Goal: Information Seeking & Learning: Learn about a topic

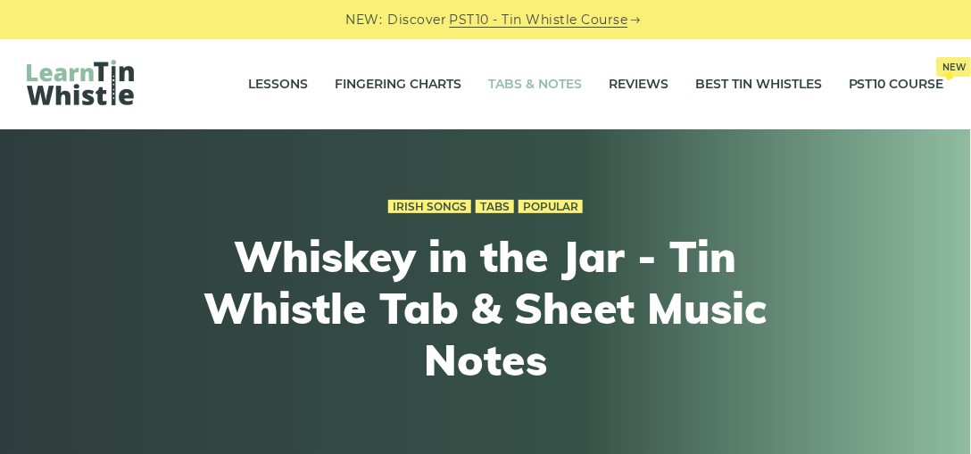
click at [534, 87] on link "Tabs & Notes" at bounding box center [535, 84] width 94 height 45
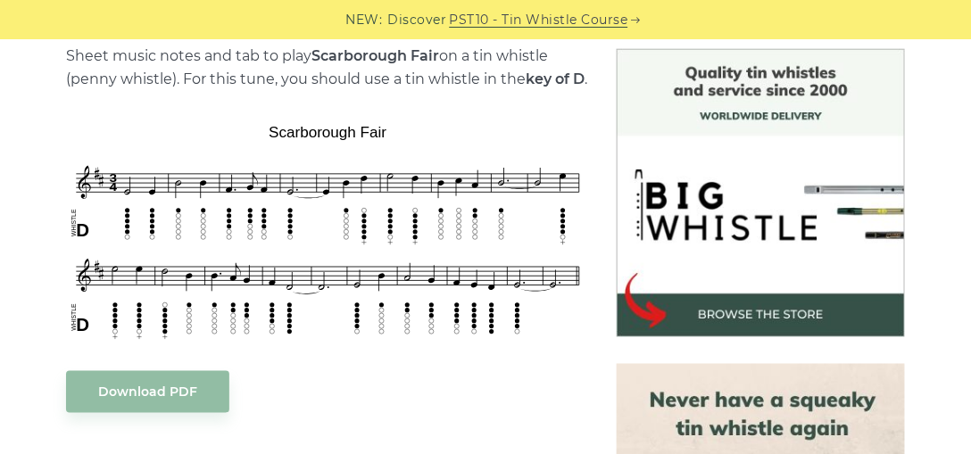
scroll to position [464, 0]
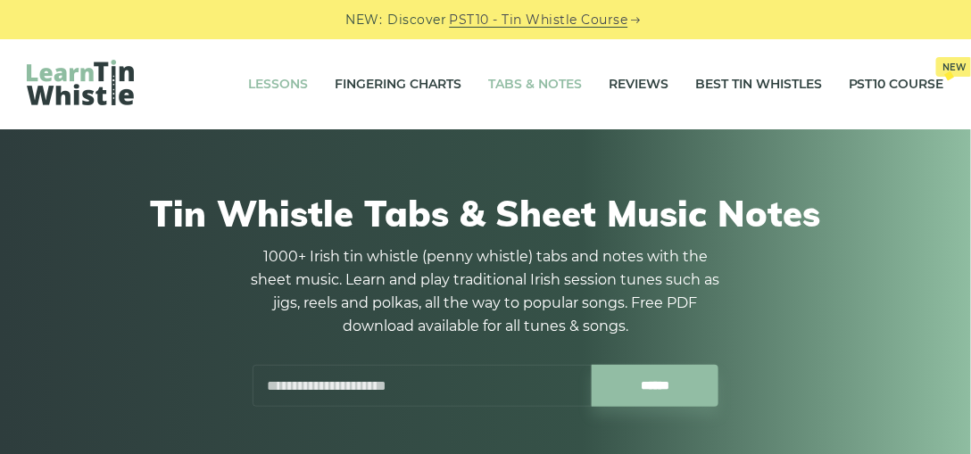
click at [288, 85] on link "Lessons" at bounding box center [278, 84] width 60 height 45
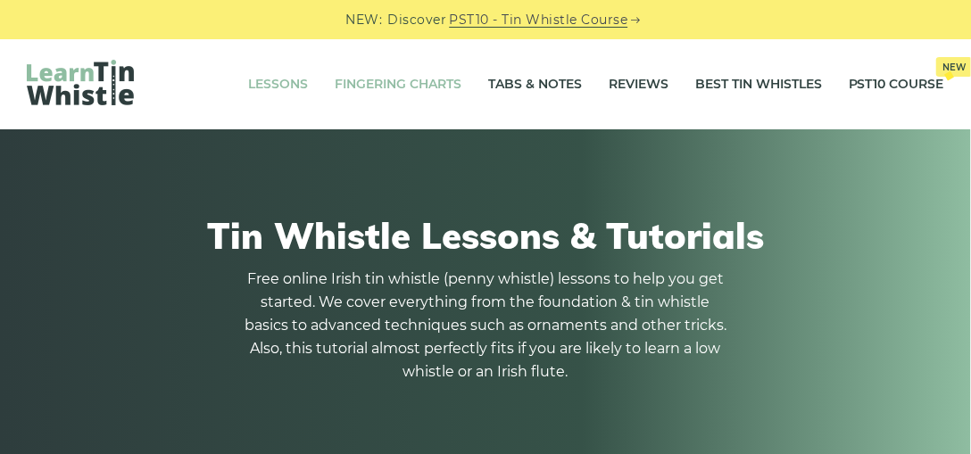
click at [446, 82] on link "Fingering Charts" at bounding box center [398, 84] width 127 height 45
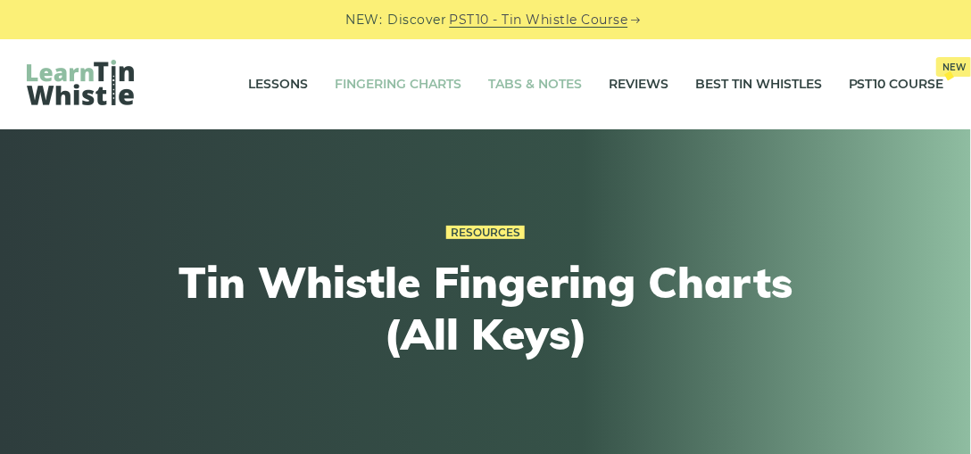
click at [552, 83] on link "Tabs & Notes" at bounding box center [535, 84] width 94 height 45
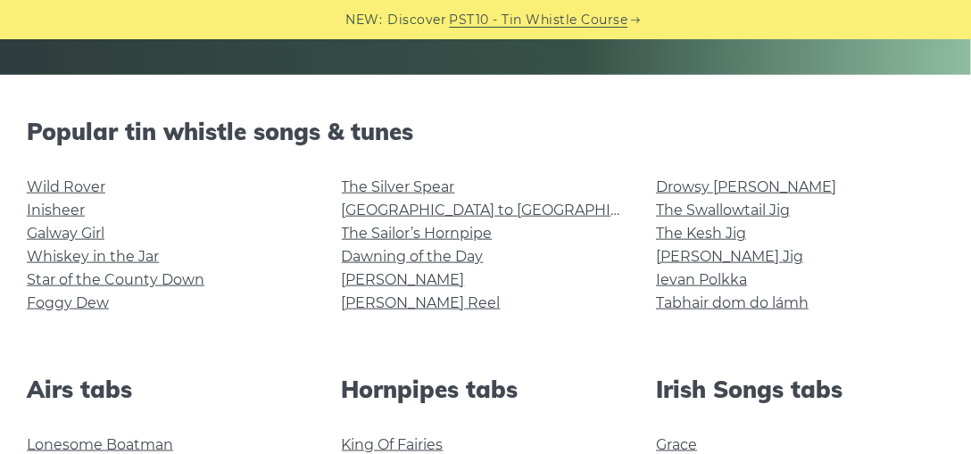
scroll to position [397, 0]
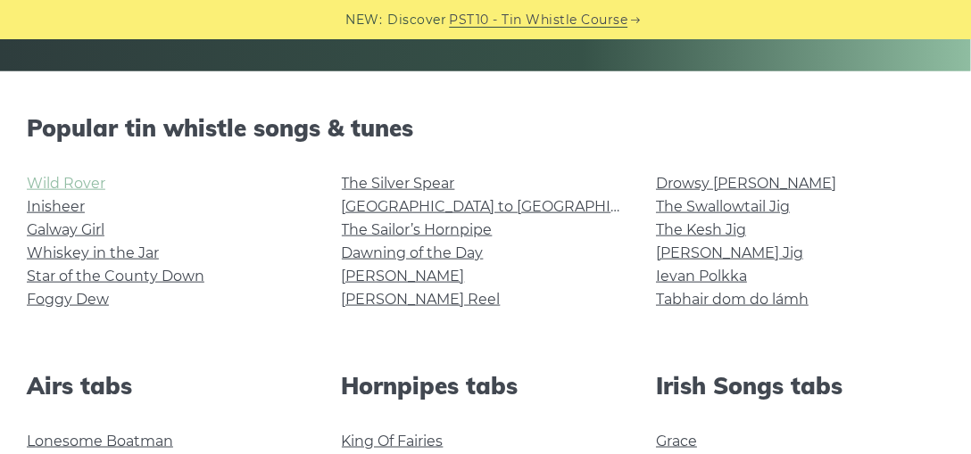
click at [81, 186] on link "Wild Rover" at bounding box center [66, 183] width 79 height 17
click at [73, 209] on link "Inisheer" at bounding box center [56, 206] width 58 height 17
click at [89, 304] on link "Foggy Dew" at bounding box center [68, 299] width 82 height 17
click at [476, 211] on link "Rocky Road to Dublin" at bounding box center [506, 206] width 329 height 17
click at [422, 232] on link "The Sailor’s Hornpipe" at bounding box center [417, 229] width 151 height 17
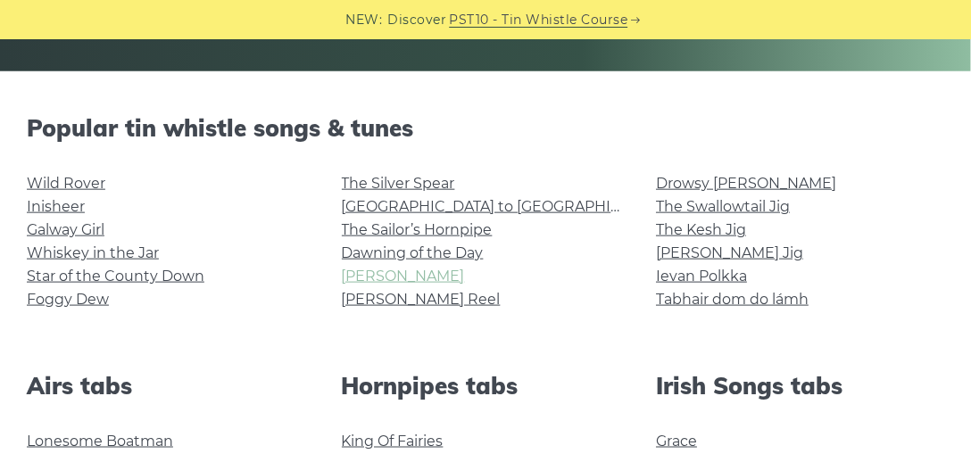
click at [382, 277] on link "[PERSON_NAME]" at bounding box center [403, 276] width 123 height 17
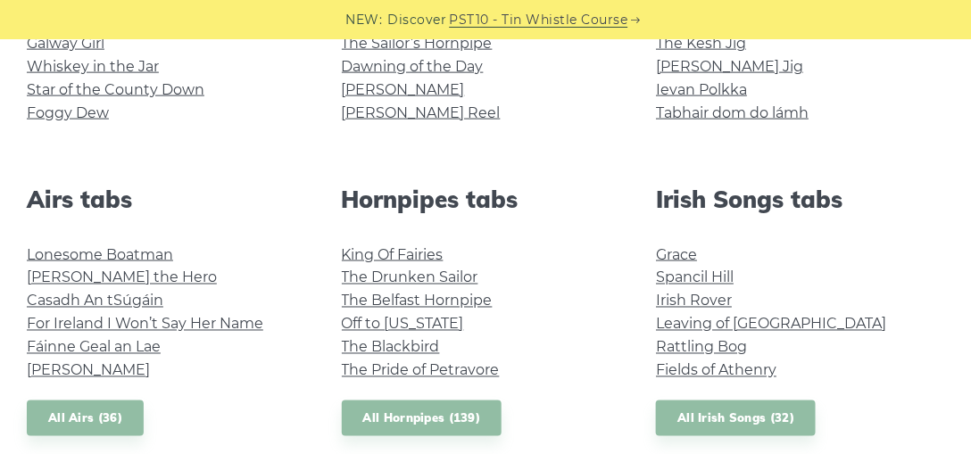
scroll to position [587, 0]
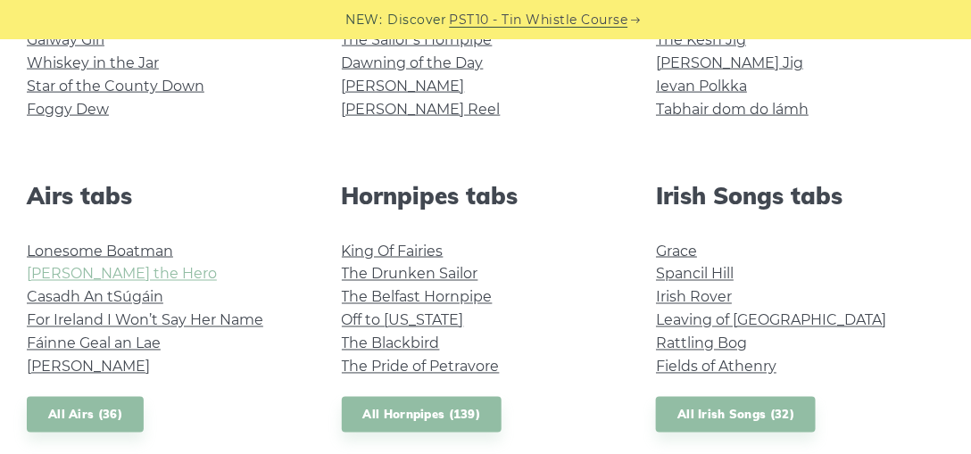
click at [115, 276] on link "Hector the Hero" at bounding box center [122, 274] width 190 height 17
click at [413, 343] on link "The Blackbird" at bounding box center [391, 343] width 98 height 17
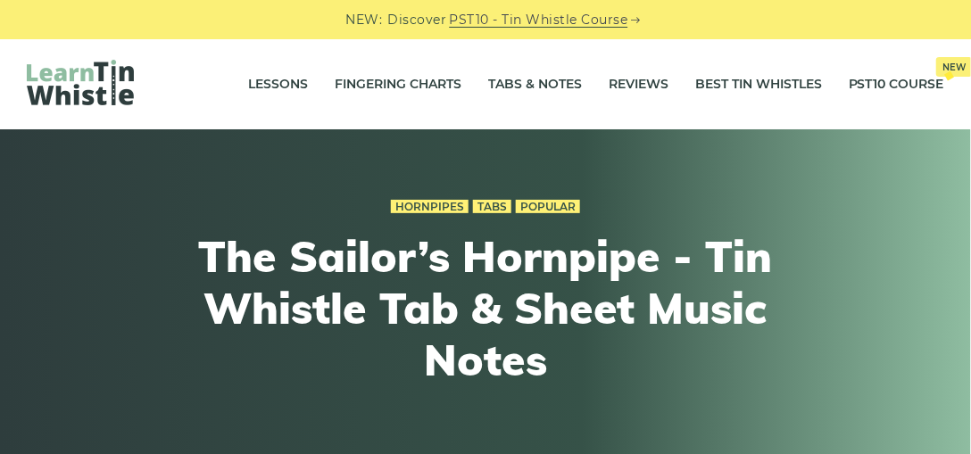
click at [422, 232] on h1 "The Sailor’s Hornpipe - Tin Whistle Tab & Sheet Music Notes" at bounding box center [485, 308] width 657 height 154
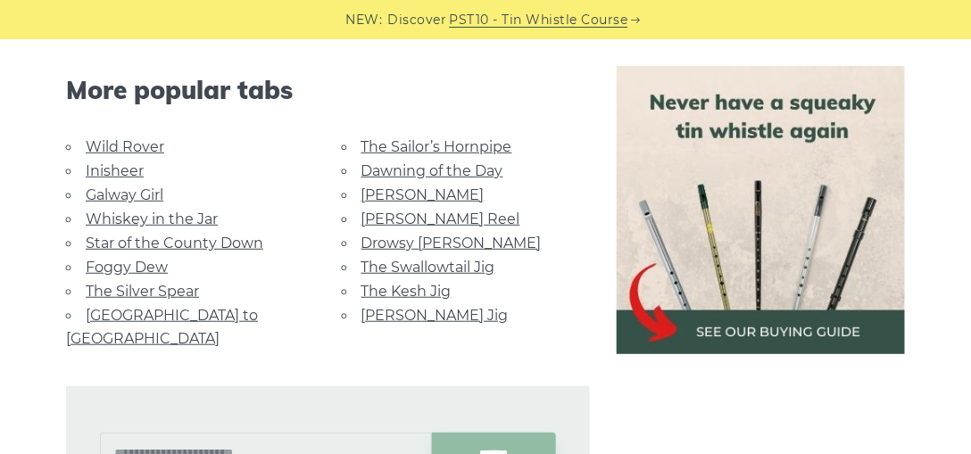
scroll to position [1881, 0]
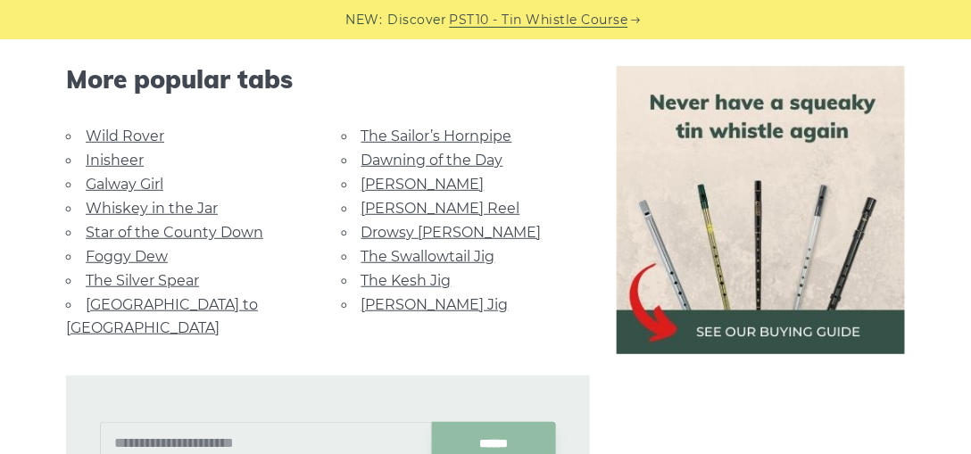
click at [422, 233] on link "Drowsy [PERSON_NAME]" at bounding box center [451, 232] width 180 height 17
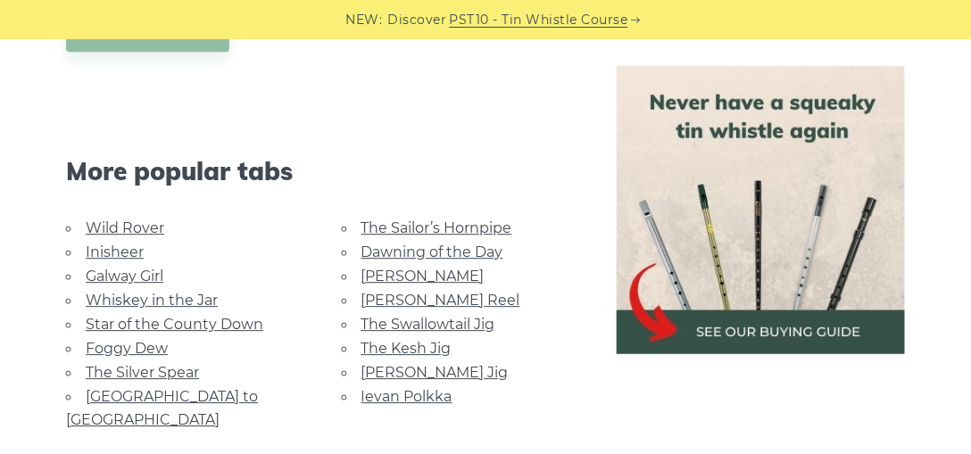
scroll to position [1338, 0]
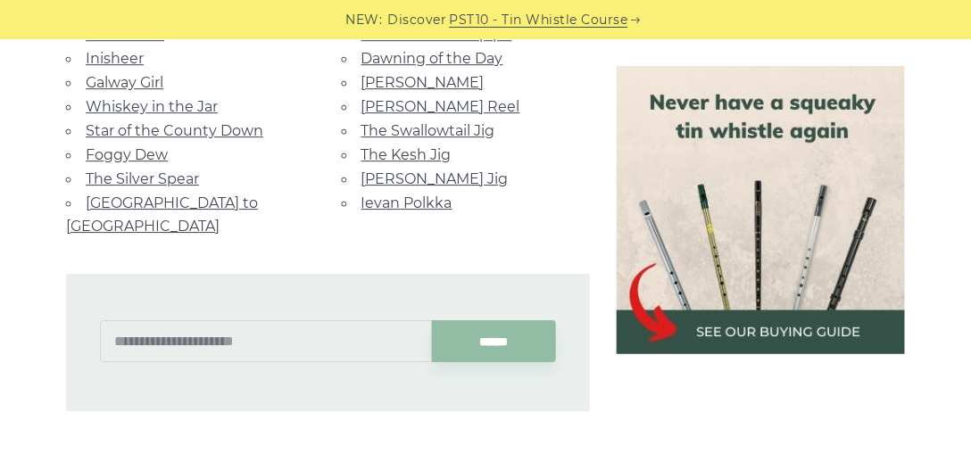
click at [414, 170] on link "Morrison’s Jig" at bounding box center [434, 178] width 147 height 17
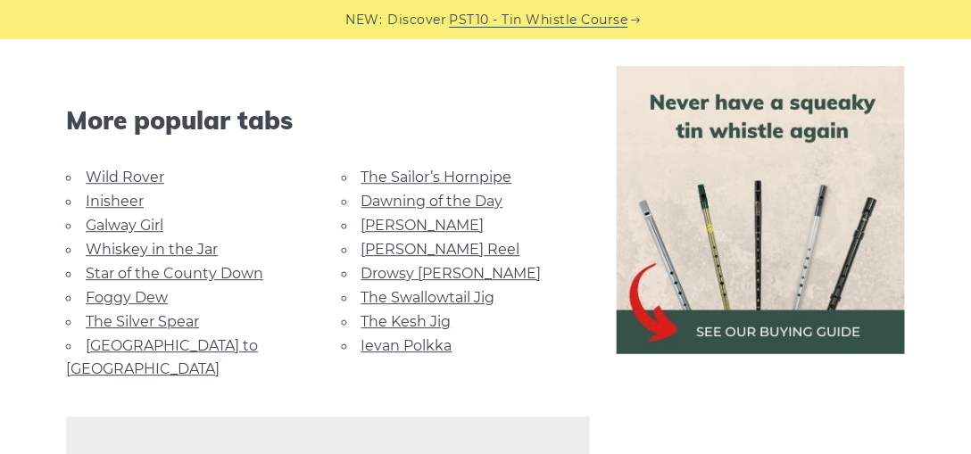
scroll to position [1008, 0]
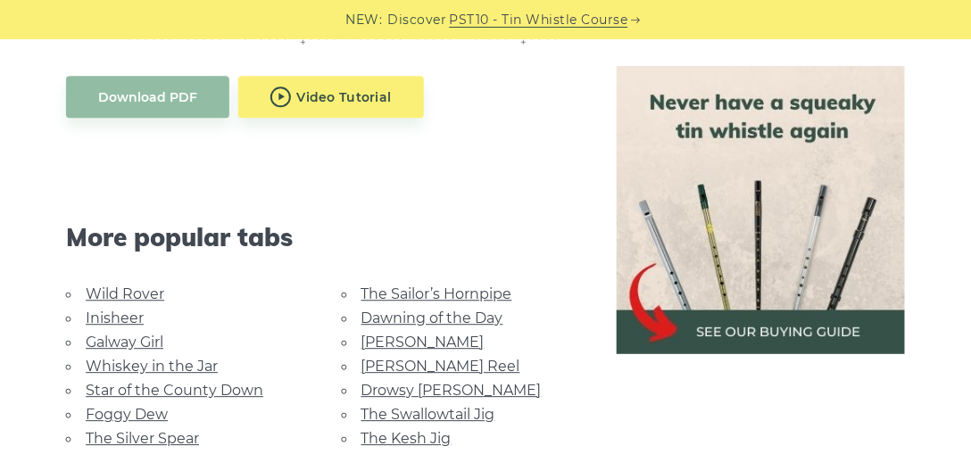
click at [137, 430] on link "The Silver Spear" at bounding box center [142, 438] width 113 height 17
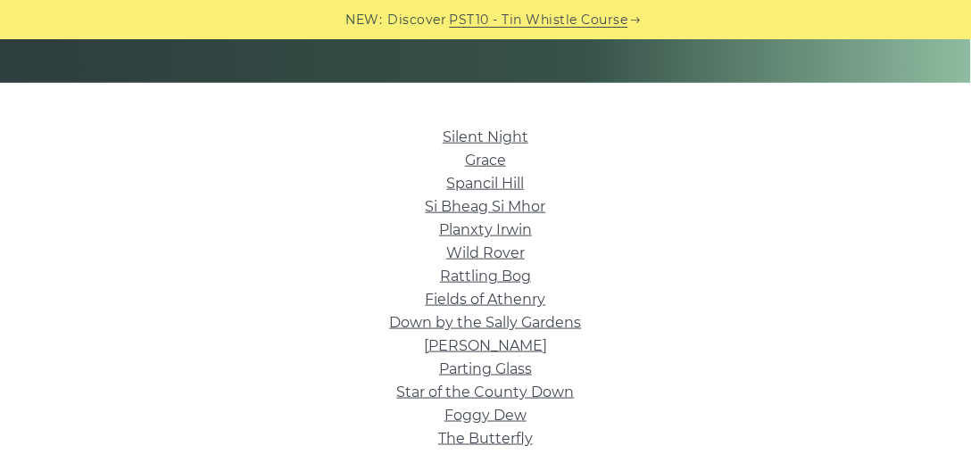
scroll to position [382, 0]
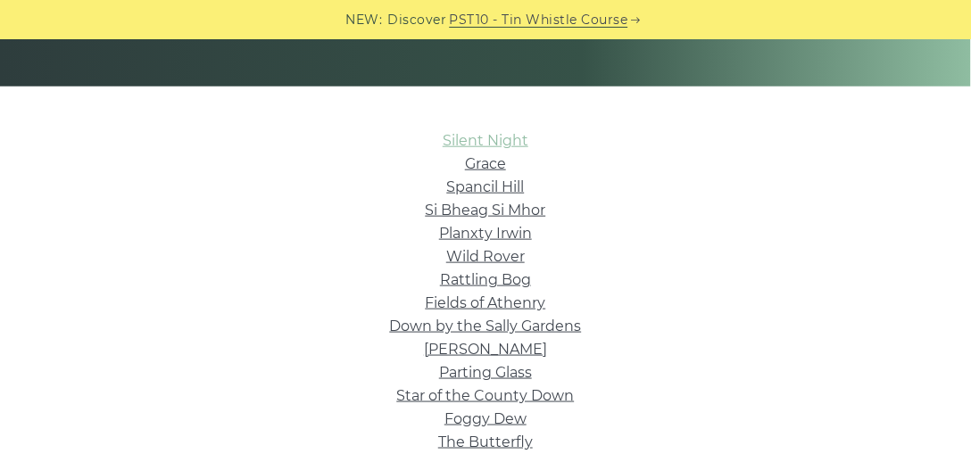
click at [501, 140] on link "Silent Night" at bounding box center [486, 140] width 86 height 17
click at [477, 169] on link "Grace" at bounding box center [485, 163] width 41 height 17
click at [505, 191] on link "Spancil Hill" at bounding box center [486, 186] width 78 height 17
click at [493, 180] on link "Spancil Hill" at bounding box center [486, 186] width 78 height 17
click at [508, 211] on link "Si­ Bheag Si­ Mhor" at bounding box center [486, 210] width 120 height 17
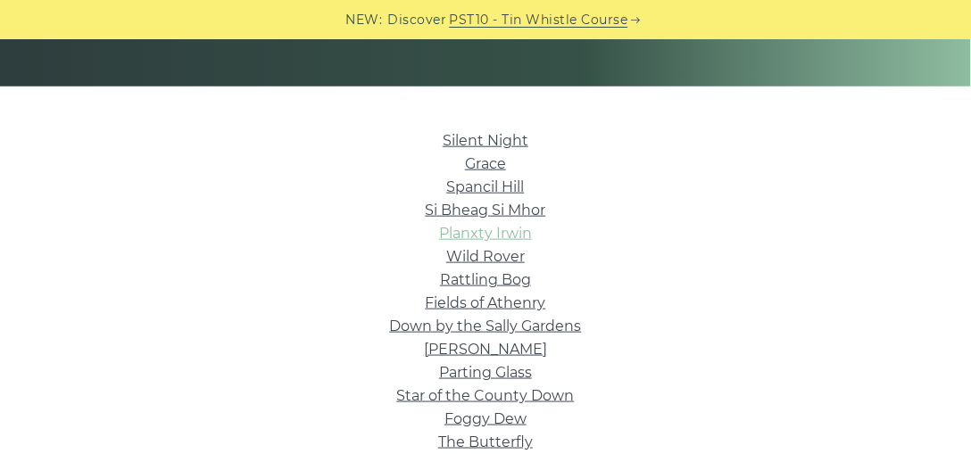
click at [511, 241] on link "Planxty Irwin" at bounding box center [485, 233] width 93 height 17
click at [500, 255] on link "Wild Rover" at bounding box center [485, 256] width 79 height 17
click at [504, 284] on link "Rattling Bog" at bounding box center [485, 279] width 91 height 17
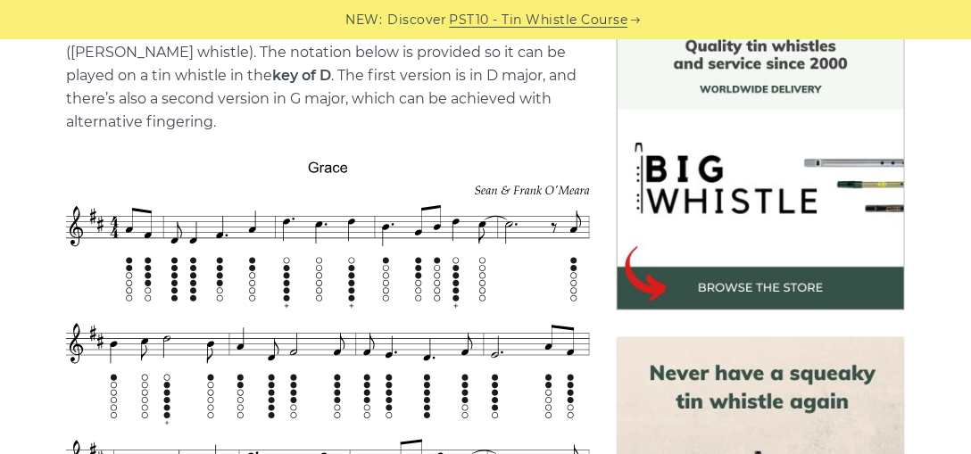
scroll to position [661, 0]
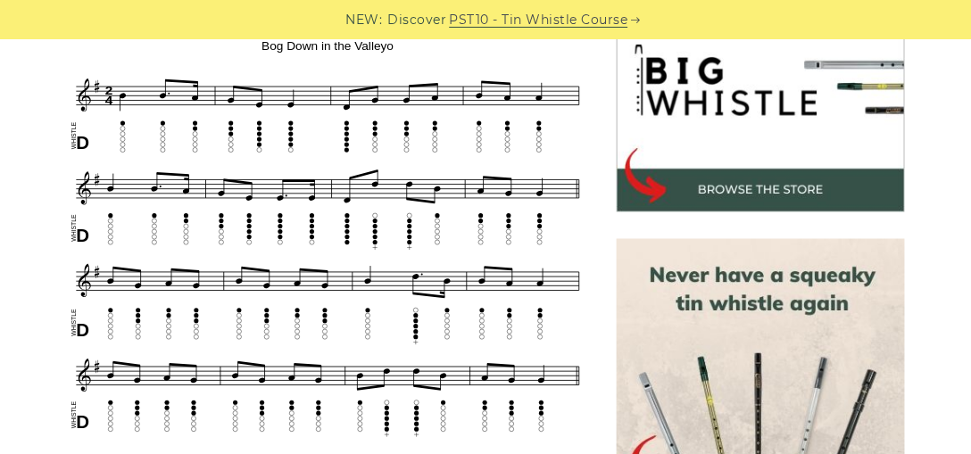
scroll to position [583, 0]
